Goal: Task Accomplishment & Management: Manage account settings

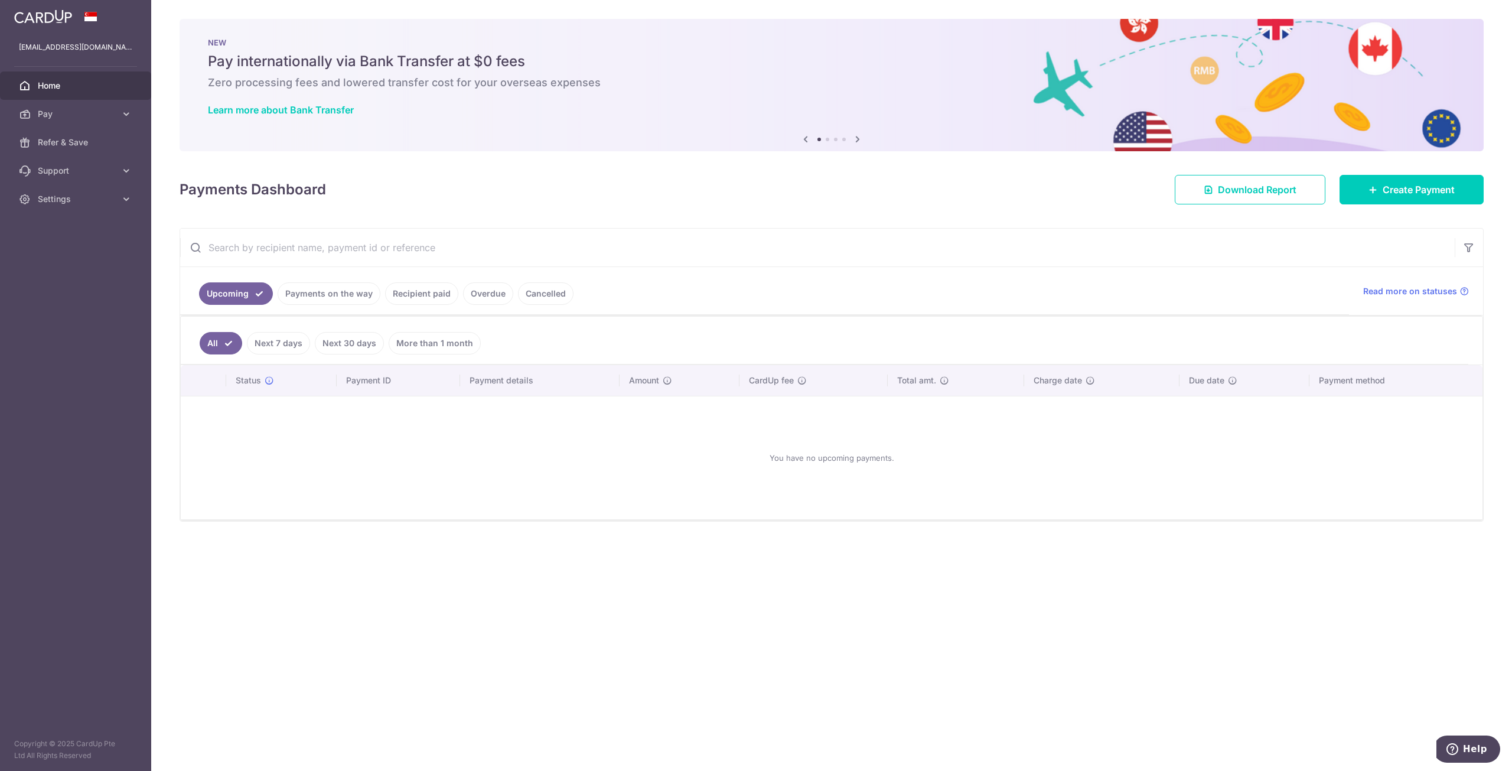
click at [412, 285] on link "Recipient paid" at bounding box center [421, 293] width 73 height 22
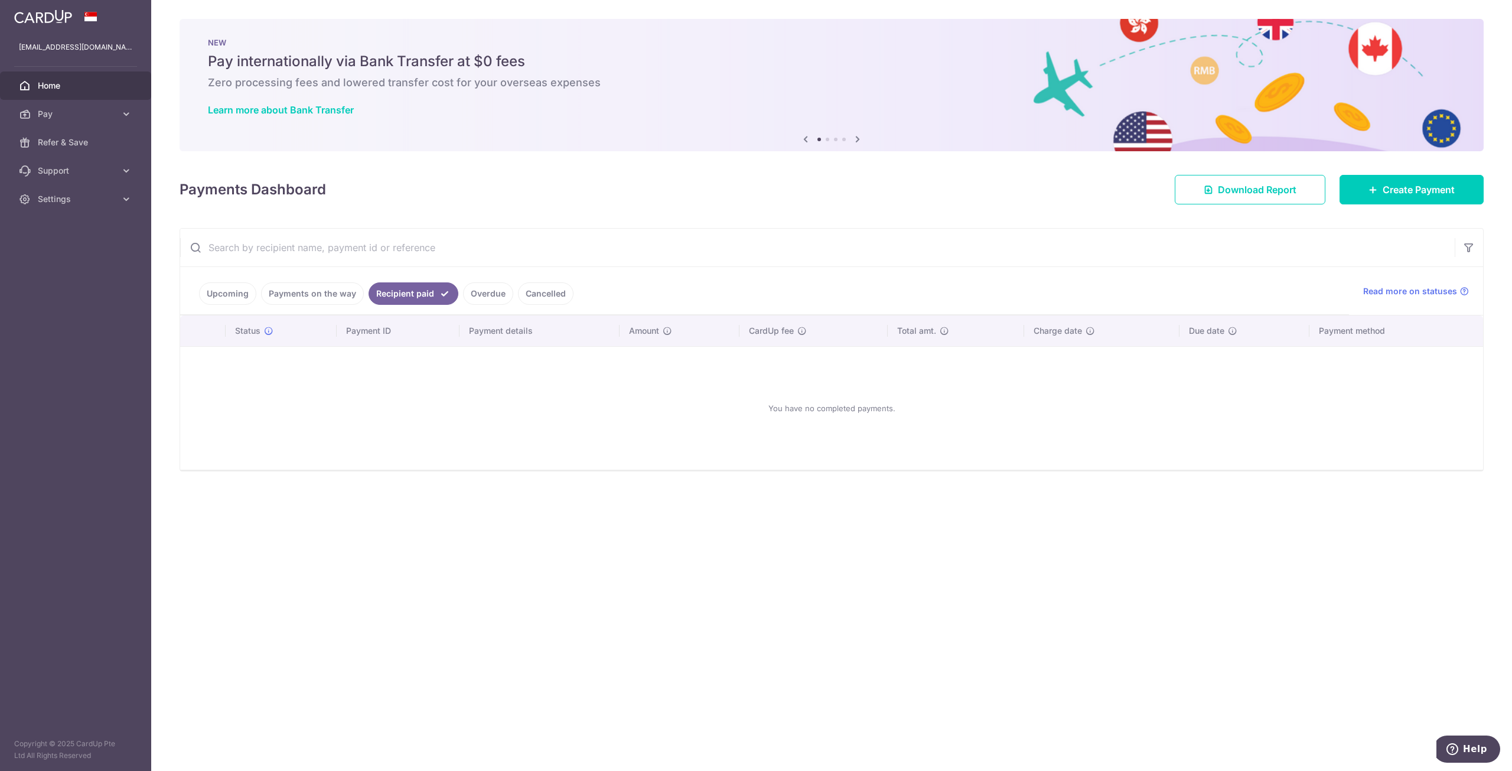
click at [466, 290] on link "Overdue" at bounding box center [488, 293] width 50 height 22
drag, startPoint x: 382, startPoint y: 289, endPoint x: 338, endPoint y: 287, distance: 43.8
click at [380, 289] on link "Recipient paid" at bounding box center [405, 293] width 73 height 22
click at [338, 287] on link "Payments on the way" at bounding box center [312, 293] width 103 height 22
click at [75, 198] on span "Settings" at bounding box center [77, 199] width 78 height 12
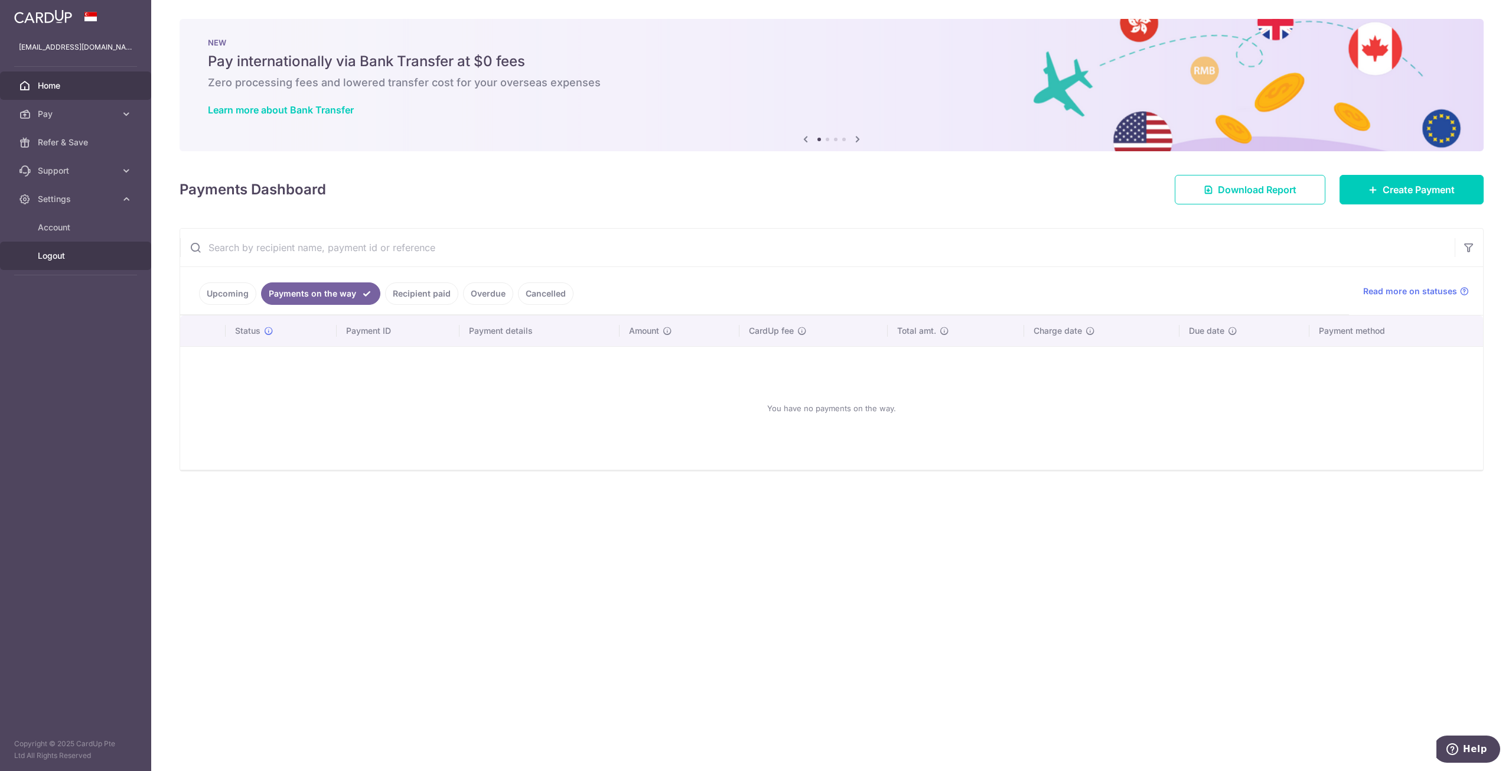
click at [70, 263] on link "Logout" at bounding box center [75, 256] width 151 height 28
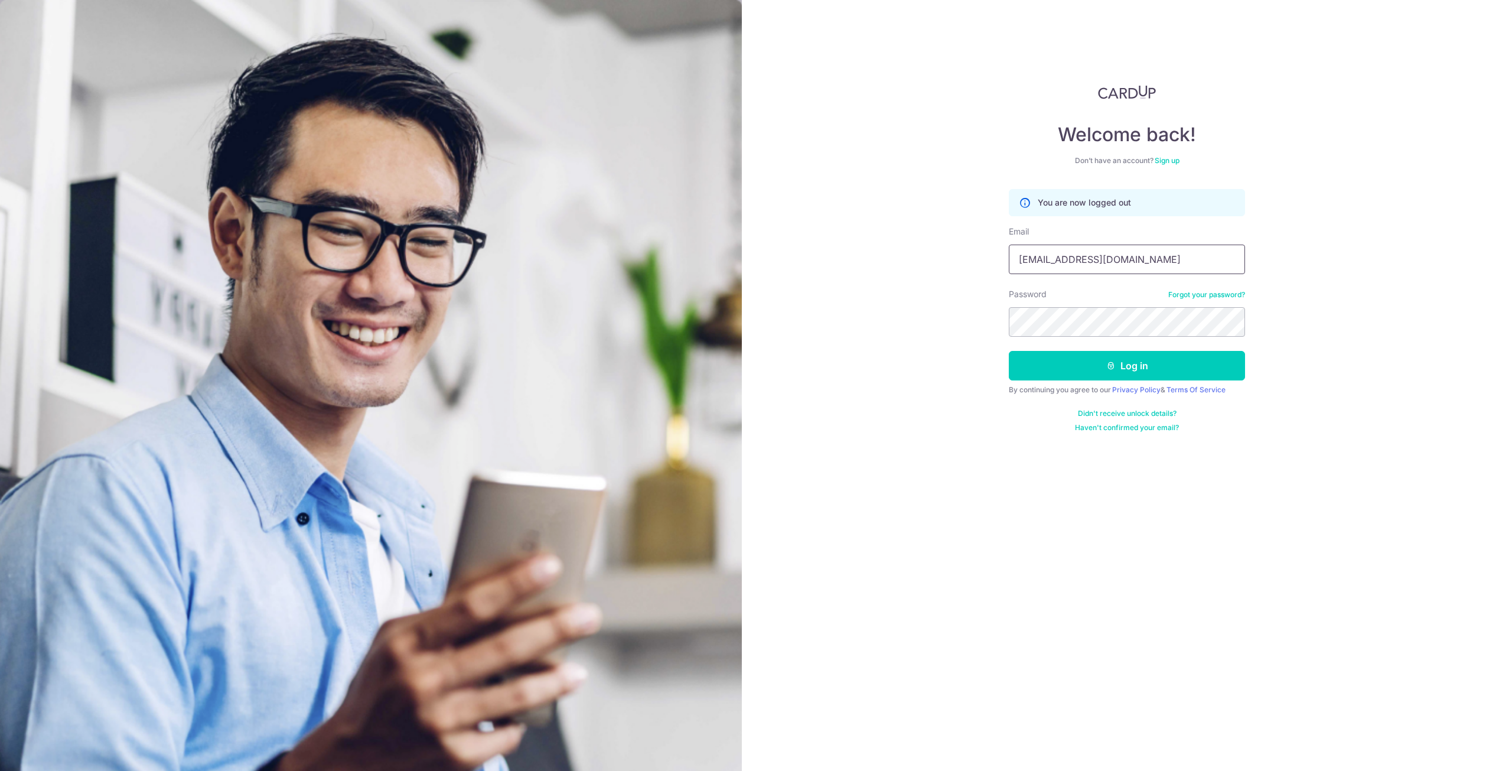
click at [1103, 262] on input "[EMAIL_ADDRESS][DOMAIN_NAME]" at bounding box center [1127, 260] width 236 height 30
type input "xavier0881@yahoo.com.sg"
click at [1147, 370] on button "Log in" at bounding box center [1127, 366] width 236 height 30
